Goal: Check status: Check status

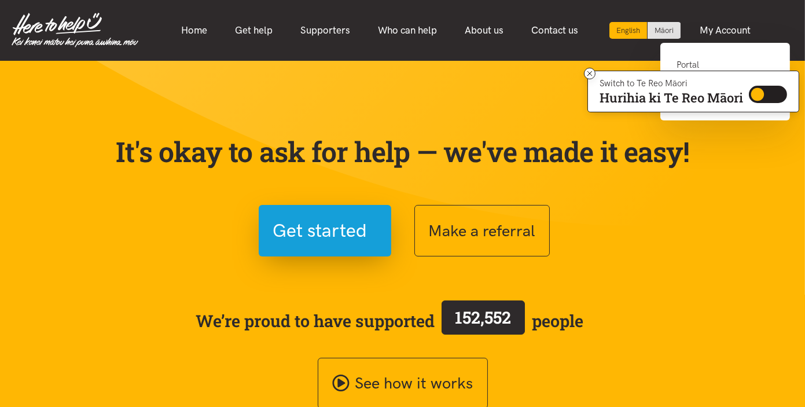
click at [690, 62] on link "Portal" at bounding box center [724, 70] width 97 height 24
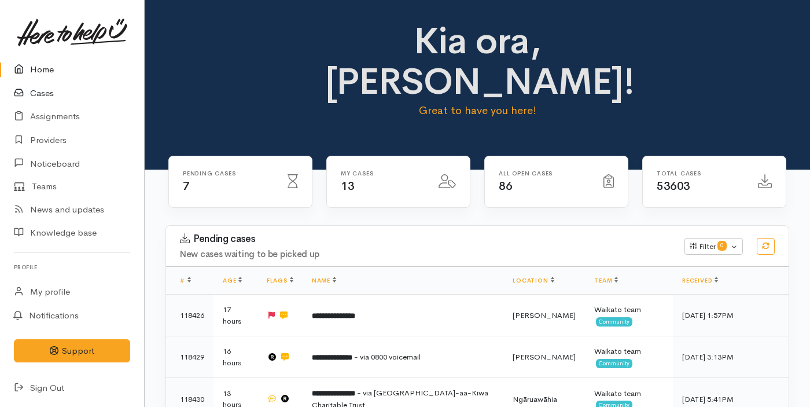
click at [39, 86] on link "Cases" at bounding box center [72, 94] width 144 height 24
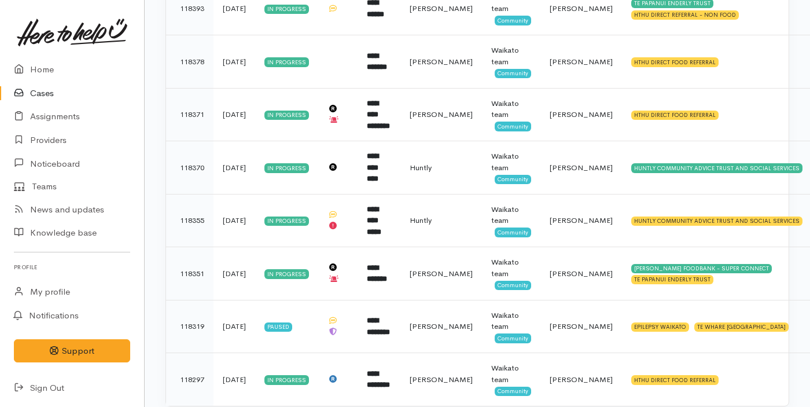
scroll to position [524, 0]
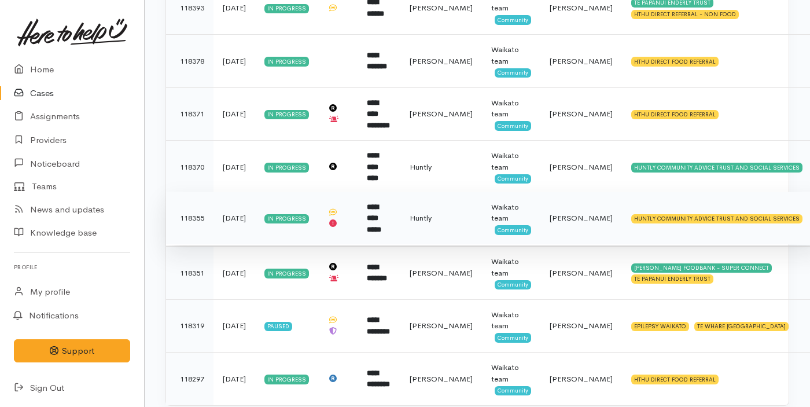
click at [371, 215] on td "**********" at bounding box center [379, 217] width 43 height 53
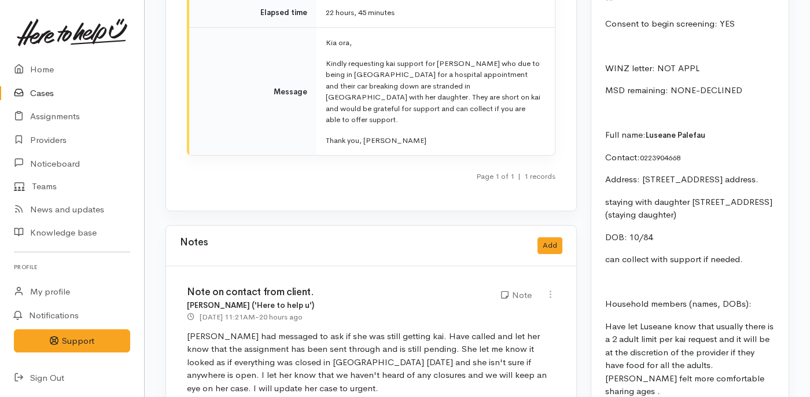
scroll to position [1847, 0]
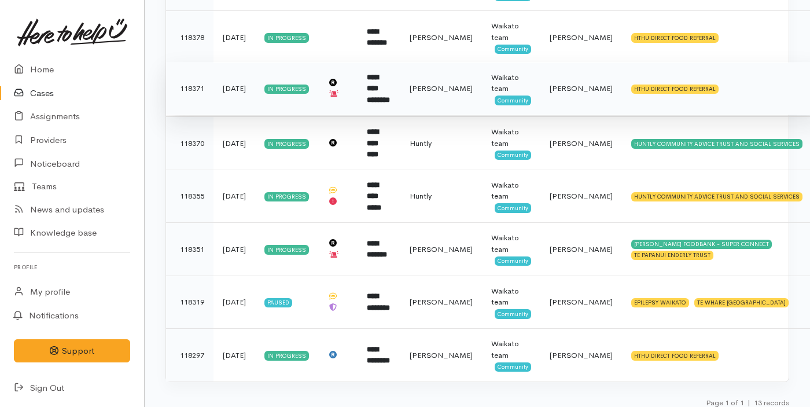
scroll to position [548, 0]
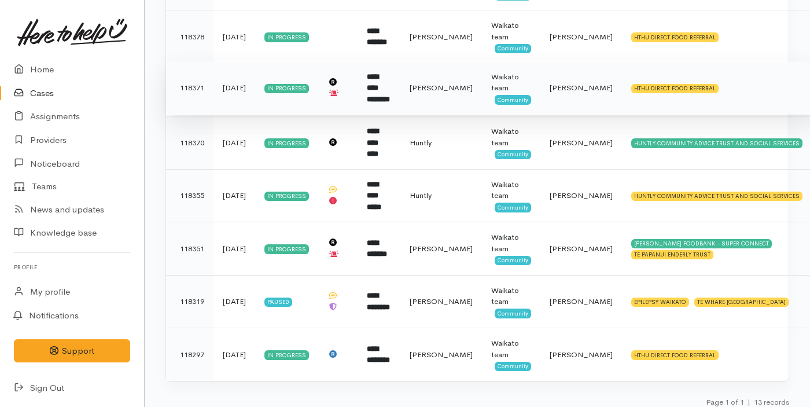
click at [317, 144] on td "In progress" at bounding box center [286, 142] width 63 height 53
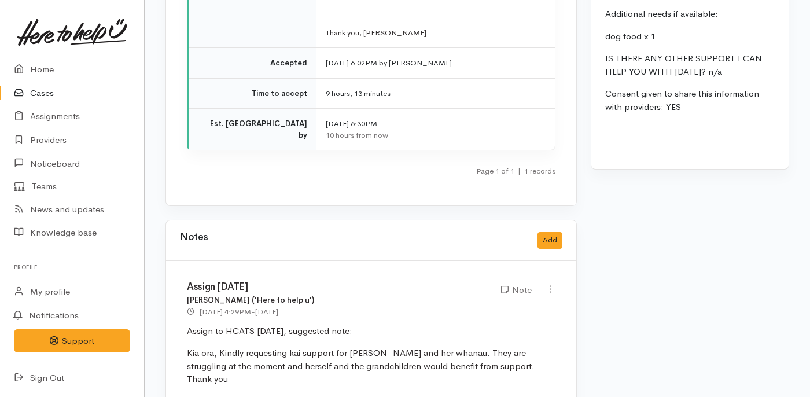
scroll to position [1815, 0]
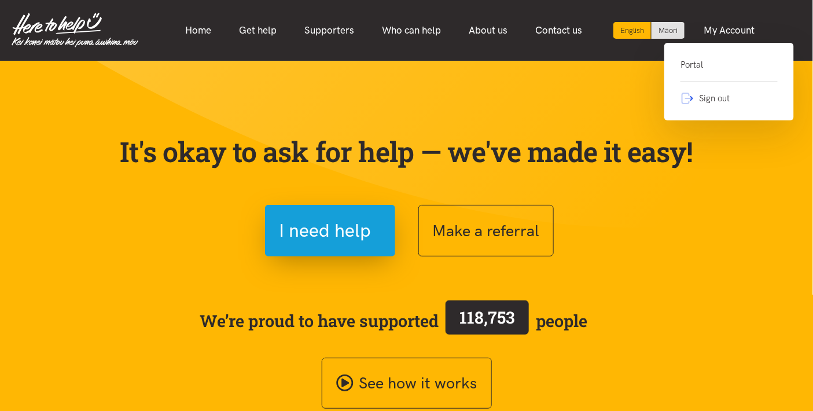
click at [701, 62] on link "Portal" at bounding box center [728, 70] width 97 height 24
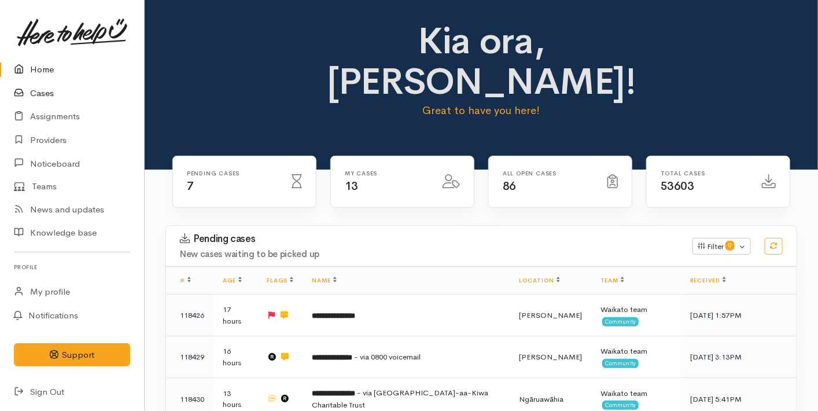
click at [62, 98] on link "Cases" at bounding box center [72, 94] width 144 height 24
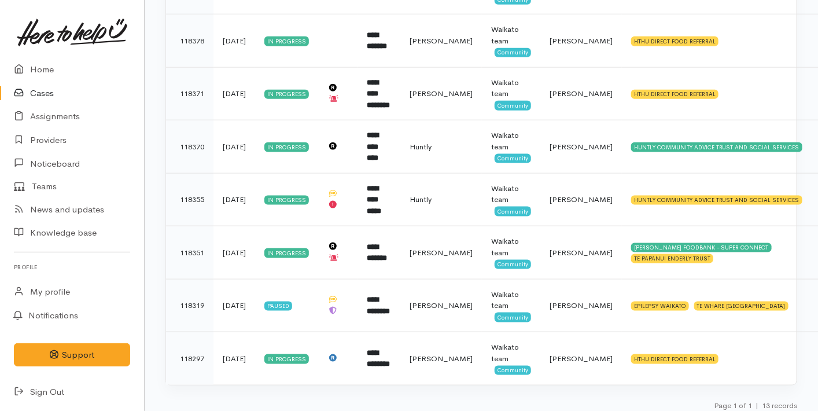
scroll to position [547, 0]
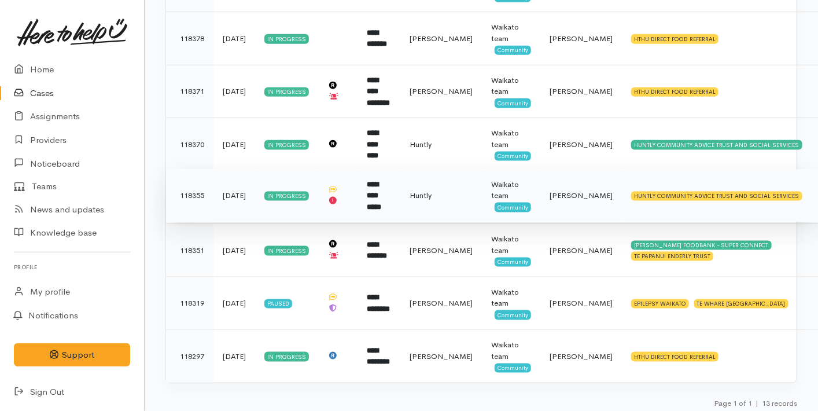
click at [381, 192] on b "**********" at bounding box center [374, 196] width 14 height 30
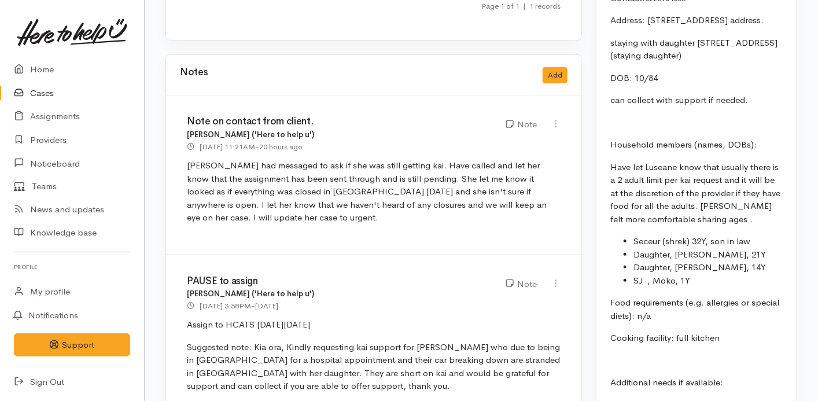
scroll to position [2006, 0]
click at [47, 72] on link "Home" at bounding box center [72, 70] width 144 height 24
